Goal: Check status: Check status

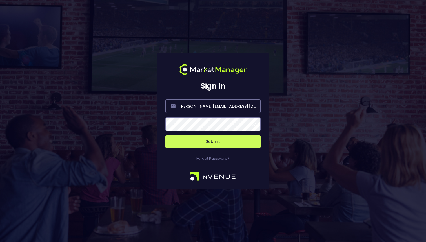
click at [212, 142] on button "Submit" at bounding box center [212, 142] width 95 height 12
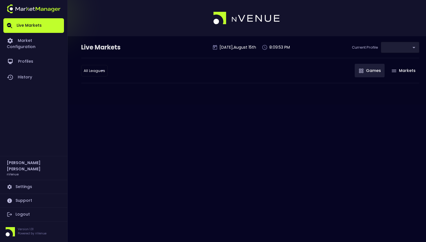
type input "0d810fa5-e353-4d9c-b11d-31f095cae871"
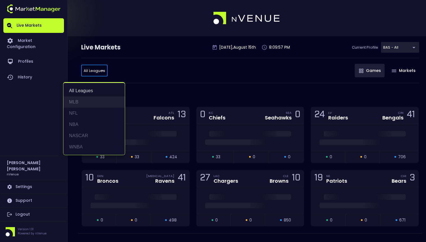
click at [84, 99] on li "MLB" at bounding box center [93, 102] width 61 height 11
type input "MLB"
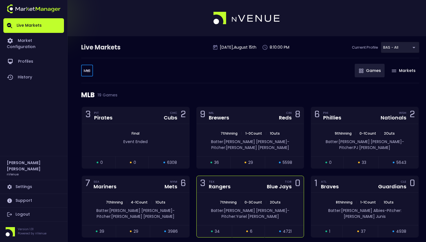
click at [240, 178] on div "3 TEX Rangers TOR Blue Jays 0" at bounding box center [249, 184] width 107 height 17
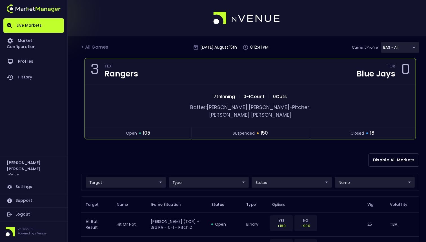
click at [359, 131] on span "closed" at bounding box center [357, 134] width 14 height 6
click at [361, 131] on span "closed" at bounding box center [357, 134] width 14 height 6
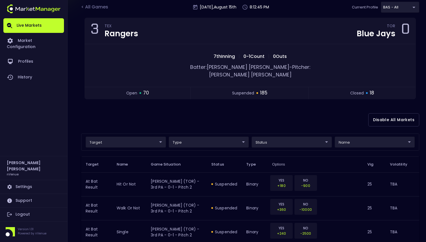
scroll to position [54, 0]
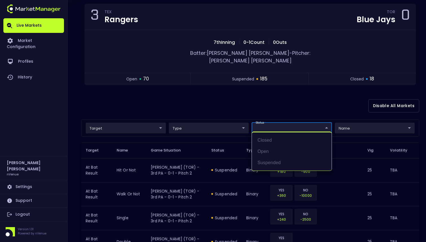
click at [274, 141] on li "closed" at bounding box center [292, 140] width 80 height 11
type input "closed"
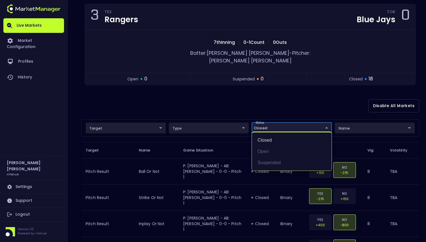
click at [231, 110] on div at bounding box center [213, 121] width 426 height 242
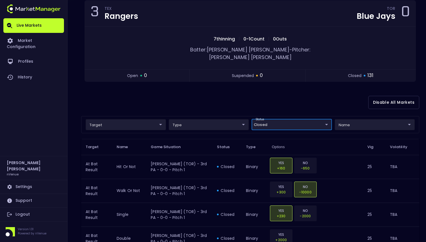
scroll to position [0, 0]
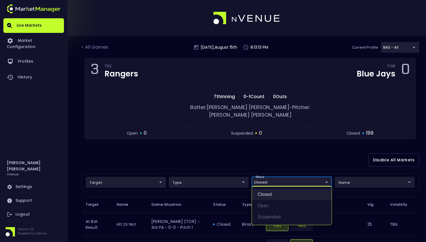
click at [282, 194] on li "closed" at bounding box center [292, 194] width 80 height 11
